Goal: Navigation & Orientation: Find specific page/section

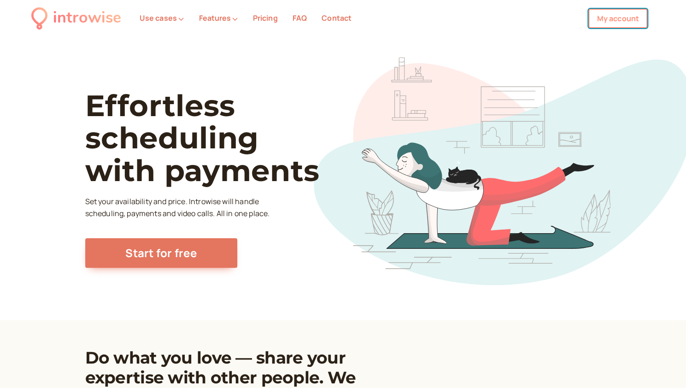
click at [618, 20] on link "My account" at bounding box center [618, 18] width 59 height 19
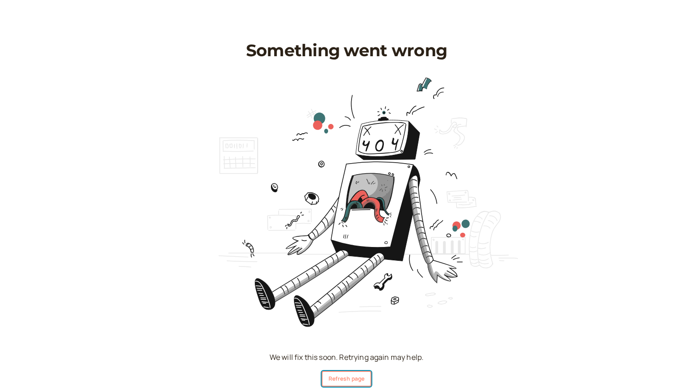
click at [334, 378] on button "Refresh page" at bounding box center [347, 379] width 50 height 16
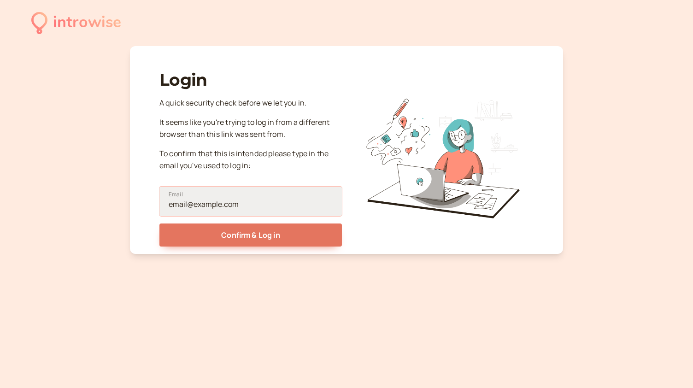
click at [286, 208] on input "Email" at bounding box center [250, 202] width 183 height 30
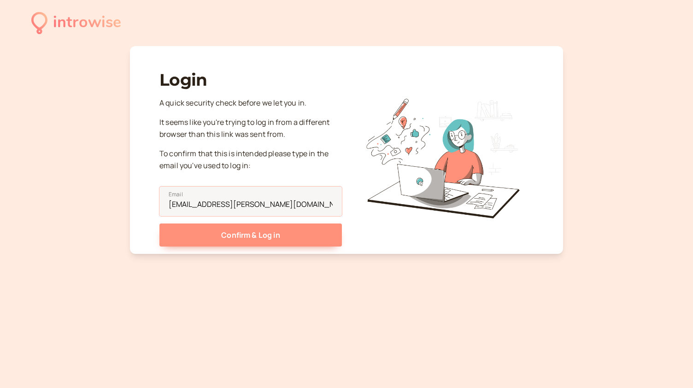
type input "andromeda.agnew@gmail.com"
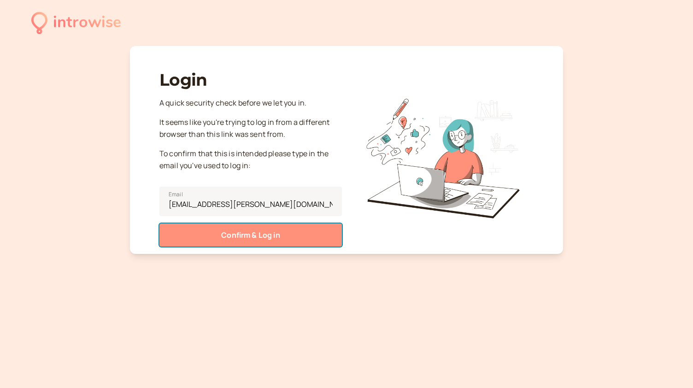
click at [273, 240] on button "Confirm & Log in" at bounding box center [250, 235] width 183 height 23
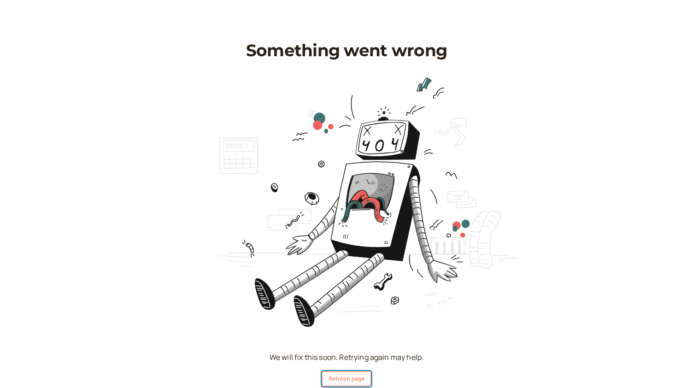
click at [365, 380] on button "Refresh page" at bounding box center [347, 379] width 50 height 16
